Goal: Information Seeking & Learning: Learn about a topic

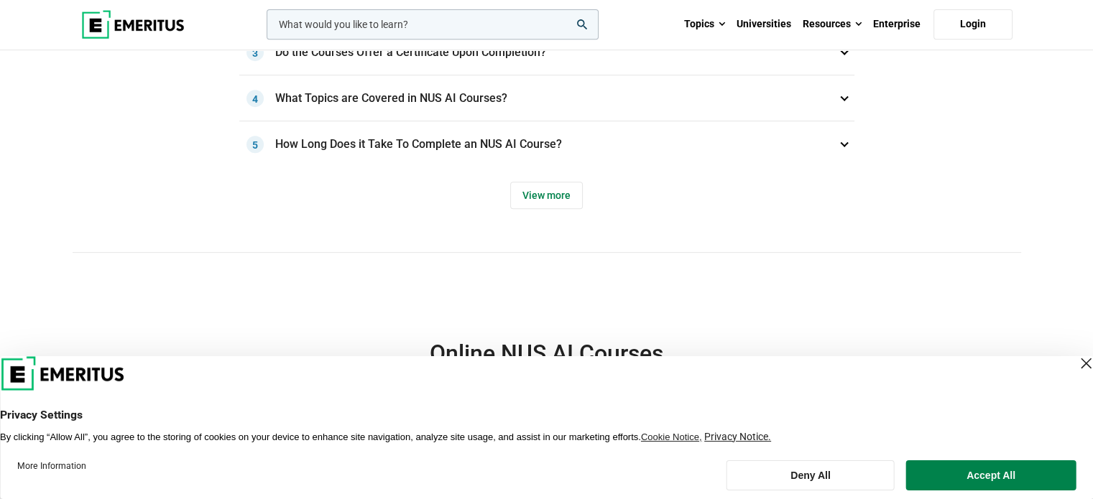
scroll to position [671, 0]
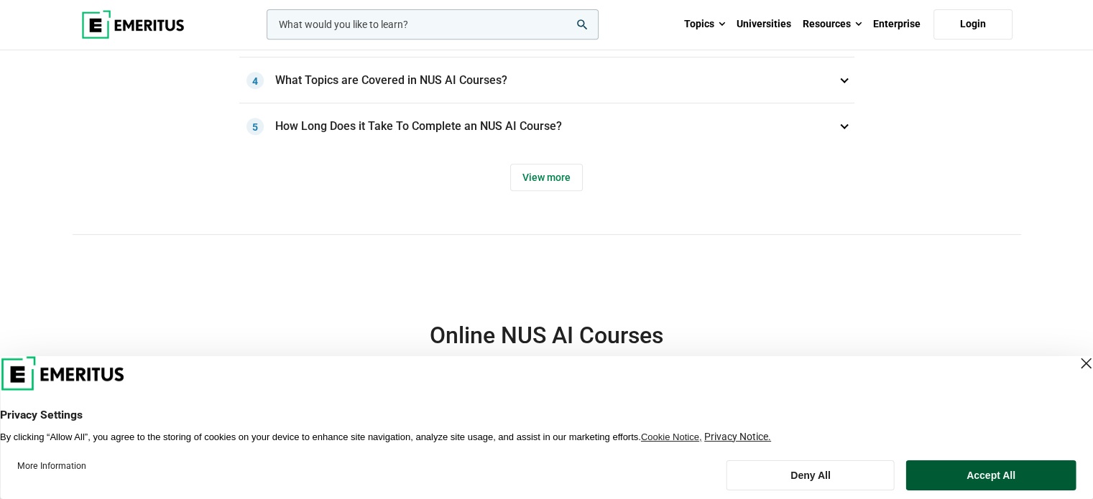
click at [957, 474] on button "Accept All" at bounding box center [991, 476] width 170 height 30
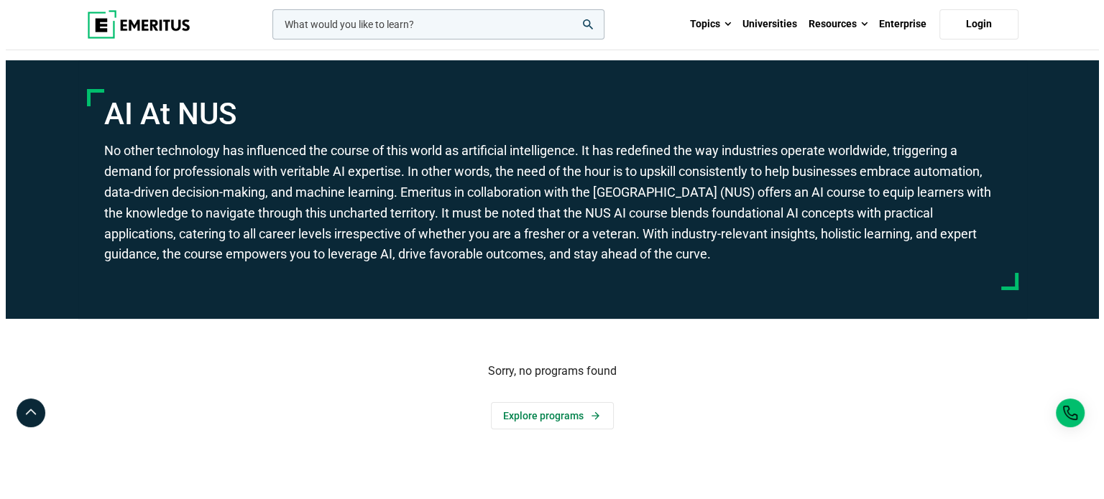
scroll to position [0, 0]
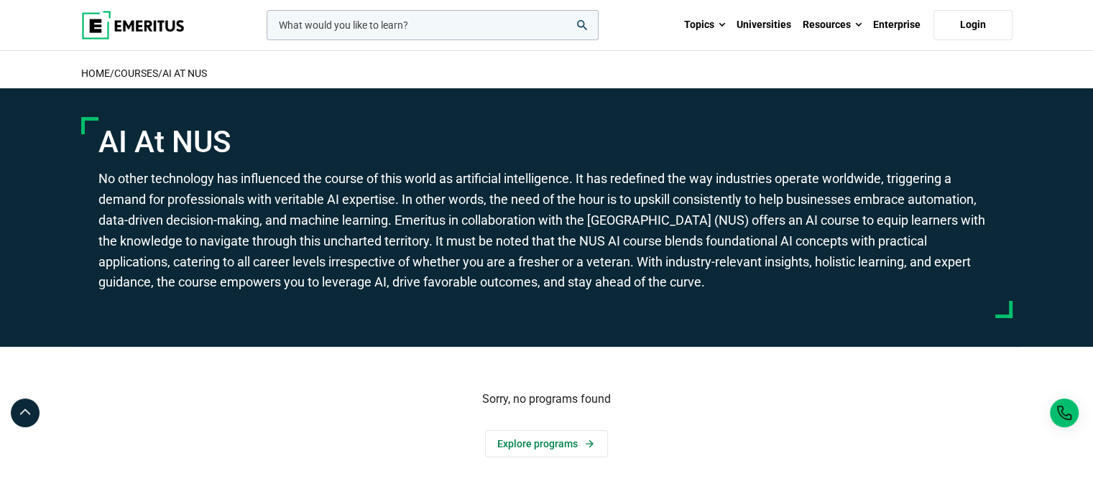
drag, startPoint x: 426, startPoint y: 20, endPoint x: 267, endPoint y: 21, distance: 158.8
click at [267, 21] on form "leadership marketing project management data science product management" at bounding box center [431, 25] width 335 height 30
drag, startPoint x: 279, startPoint y: 25, endPoint x: 406, endPoint y: 29, distance: 127.3
click at [406, 29] on input "woocommerce-product-search-field-0" at bounding box center [433, 25] width 332 height 30
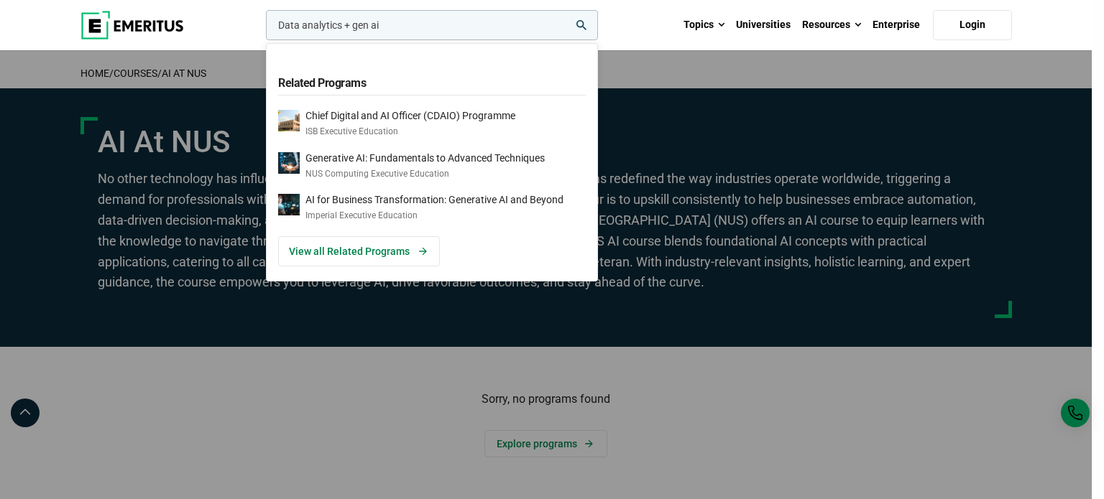
type input "Data analytics + gen ai"
click at [584, 24] on icon "search" at bounding box center [581, 25] width 10 height 10
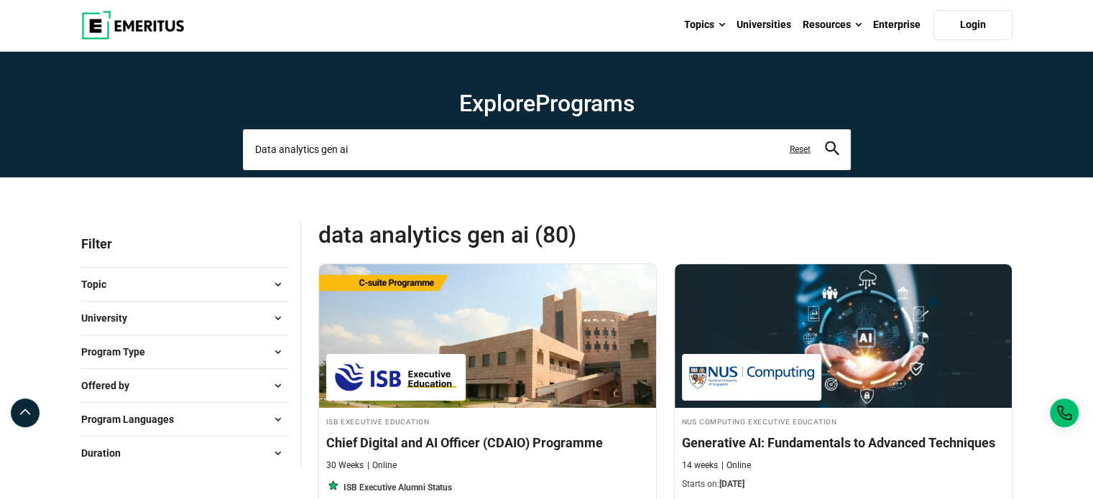
drag, startPoint x: 379, startPoint y: 147, endPoint x: 191, endPoint y: 157, distance: 188.6
click at [191, 157] on section "Explore Programs Data analytics gen ai Related Programs Chief Digital and AI Of…" at bounding box center [546, 114] width 1093 height 126
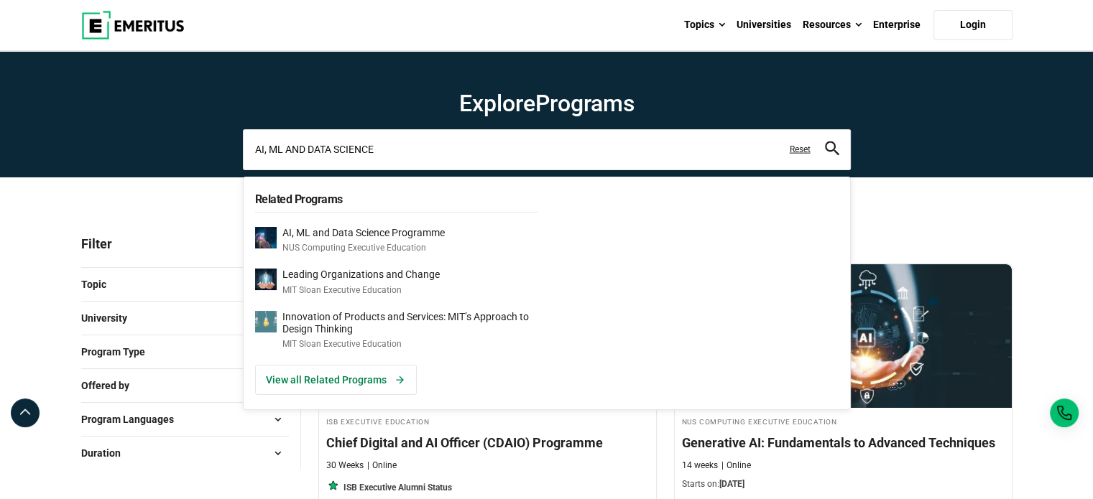
type input "AI, ML AND DATA SCIENCE"
click at [373, 231] on p "AI, ML and Data Science Programme" at bounding box center [363, 233] width 162 height 12
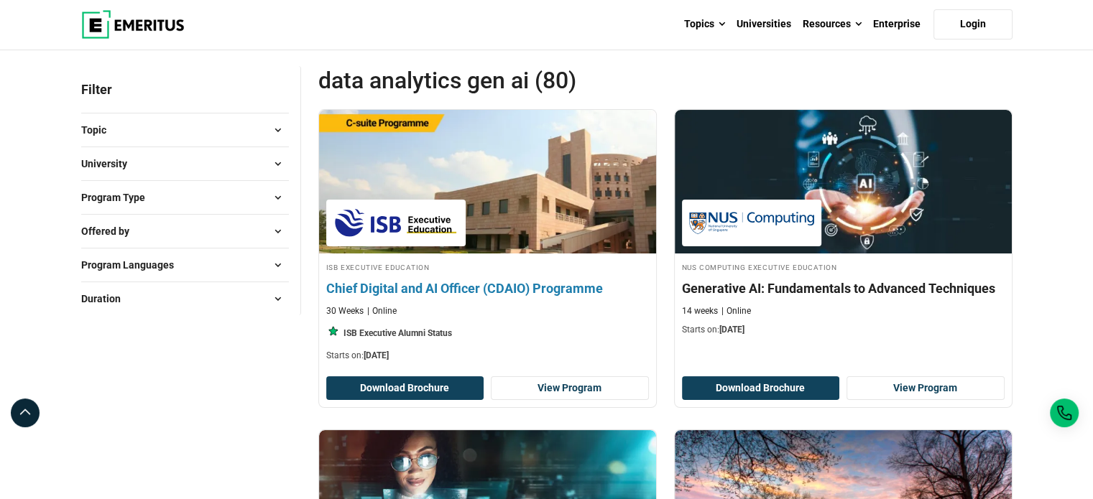
scroll to position [167, 0]
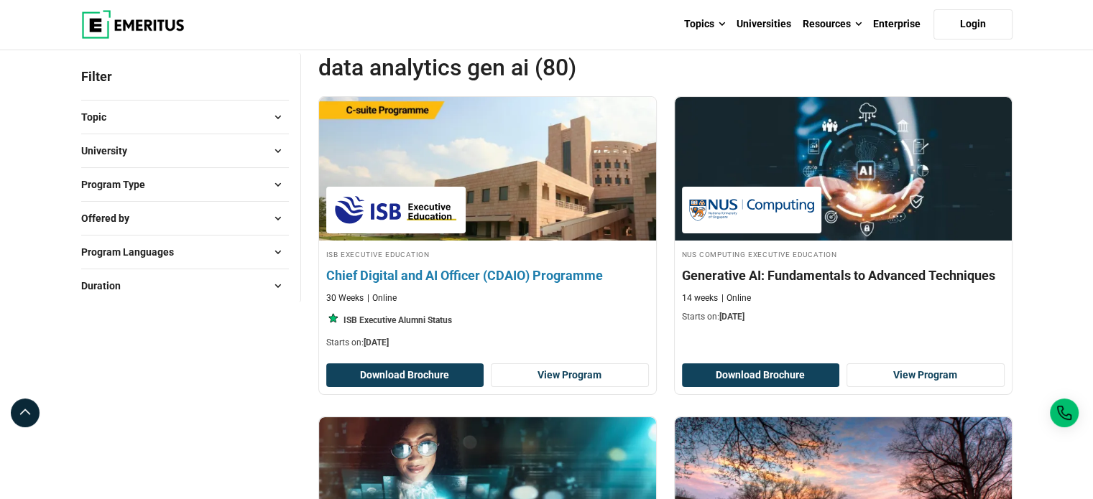
click at [547, 272] on h4 "Chief Digital and AI Officer (CDAIO) Programme" at bounding box center [487, 276] width 323 height 18
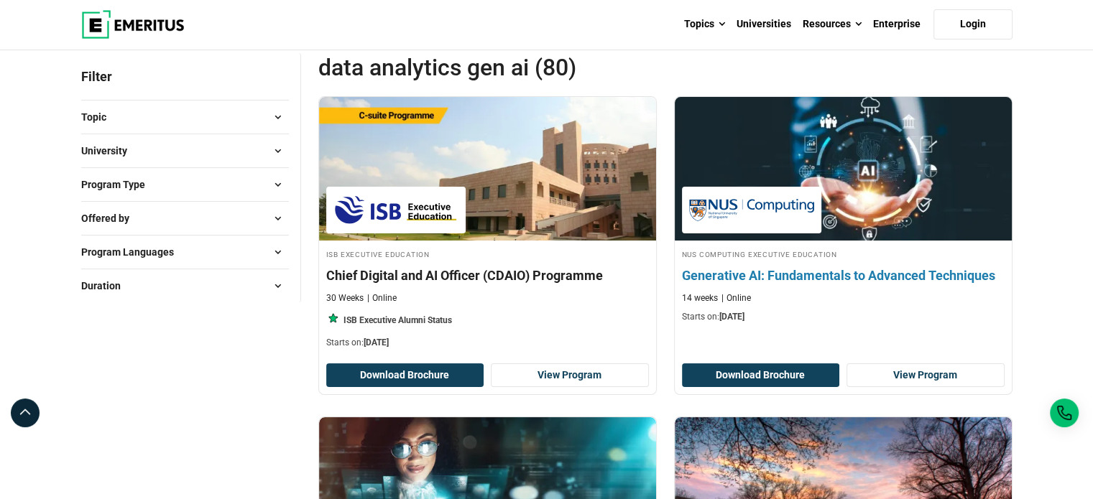
click at [847, 270] on h4 "Generative AI: Fundamentals to Advanced Techniques" at bounding box center [843, 276] width 323 height 18
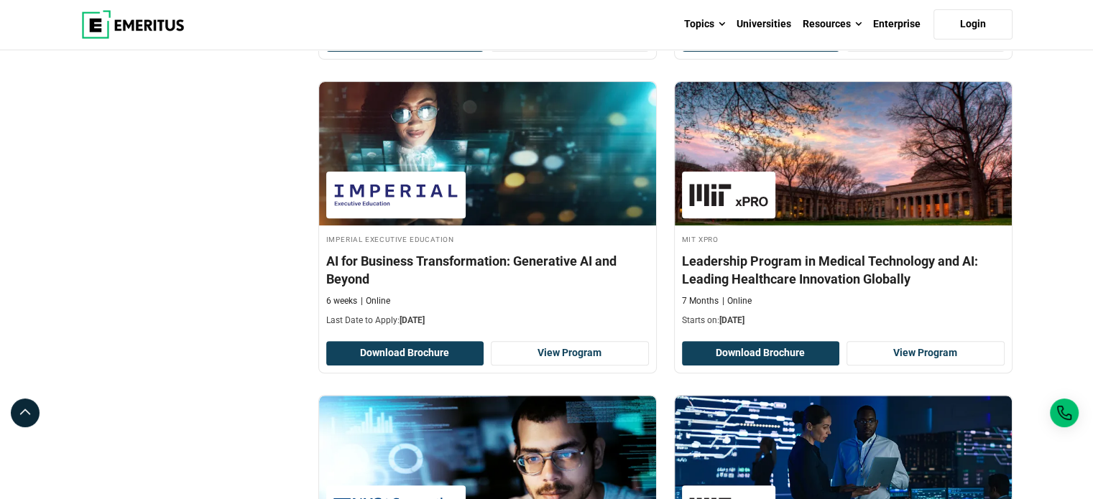
scroll to position [0, 0]
